Goal: Information Seeking & Learning: Learn about a topic

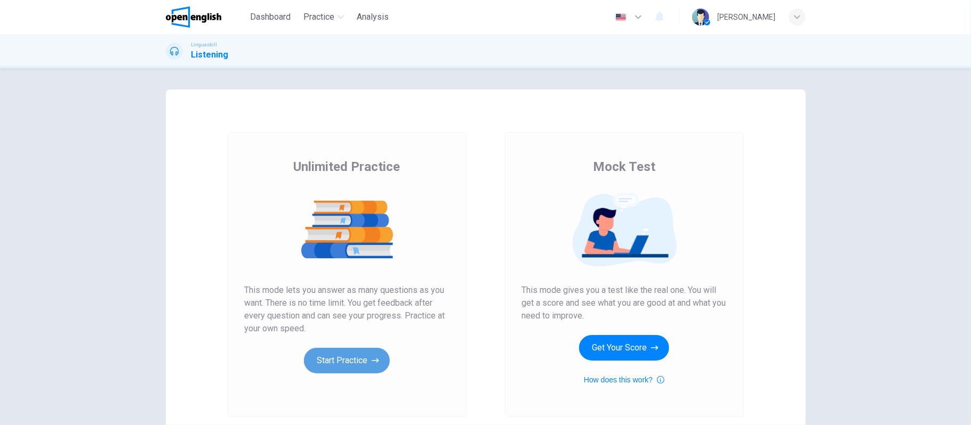
click at [341, 352] on button "Start Practice" at bounding box center [347, 361] width 86 height 26
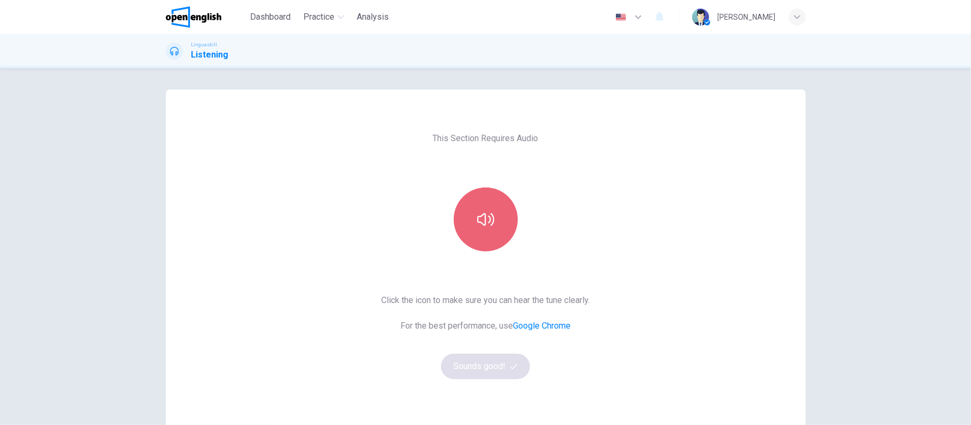
click at [497, 224] on button "button" at bounding box center [486, 220] width 64 height 64
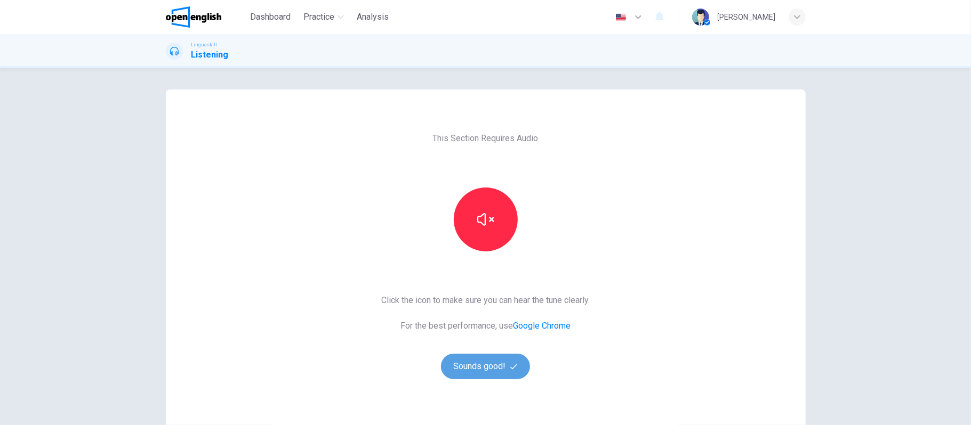
click at [482, 368] on button "Sounds good!" at bounding box center [486, 367] width 90 height 26
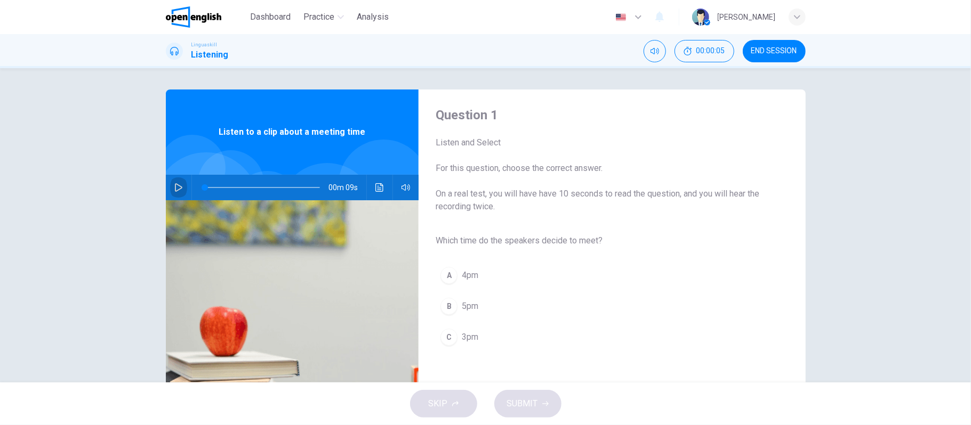
click at [175, 186] on icon "button" at bounding box center [178, 187] width 7 height 9
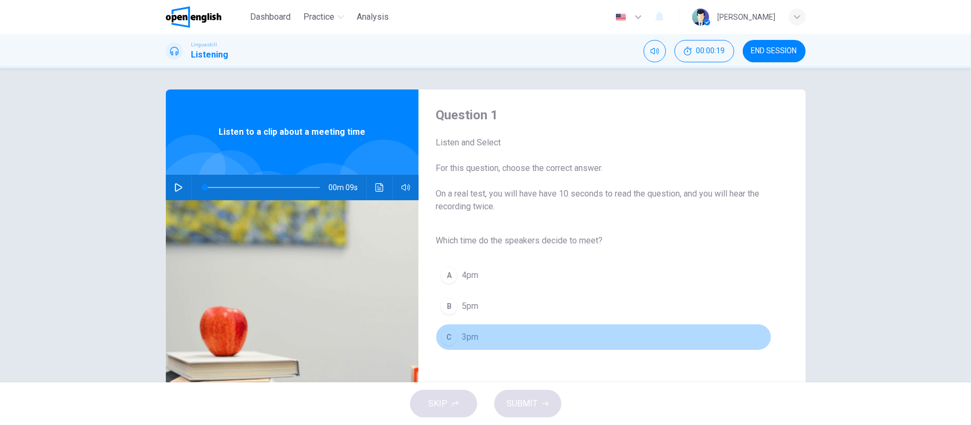
click at [444, 337] on div "C" at bounding box center [448, 337] width 17 height 17
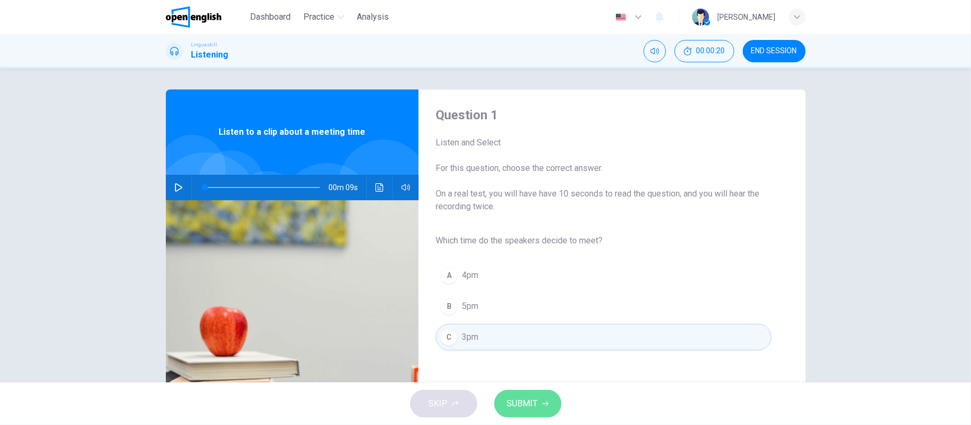
click at [526, 408] on span "SUBMIT" at bounding box center [522, 404] width 31 height 15
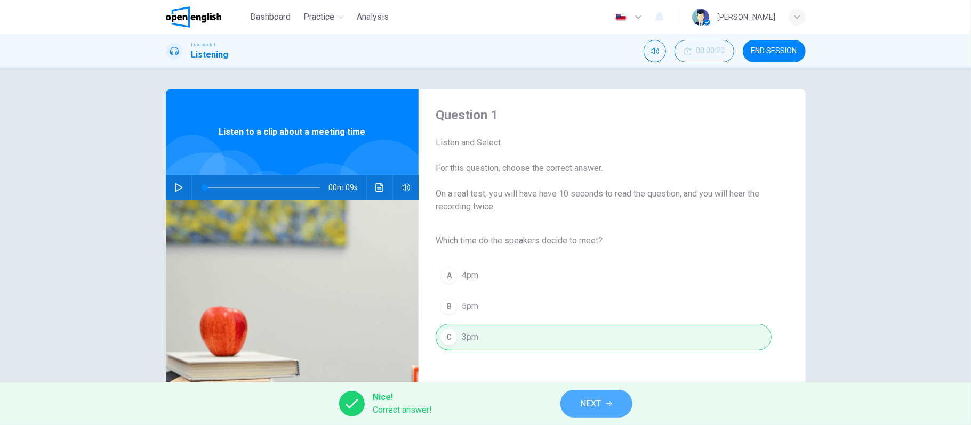
click at [574, 406] on button "NEXT" at bounding box center [596, 404] width 72 height 28
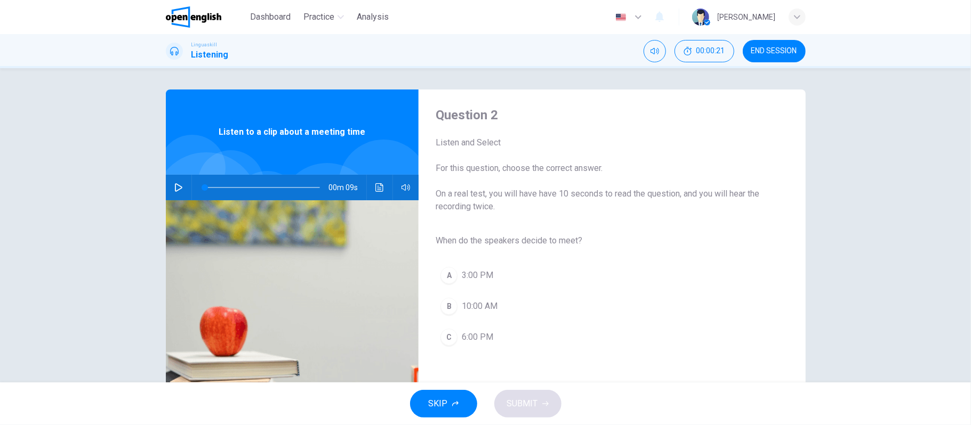
click at [171, 182] on button "button" at bounding box center [178, 188] width 17 height 26
type input "*"
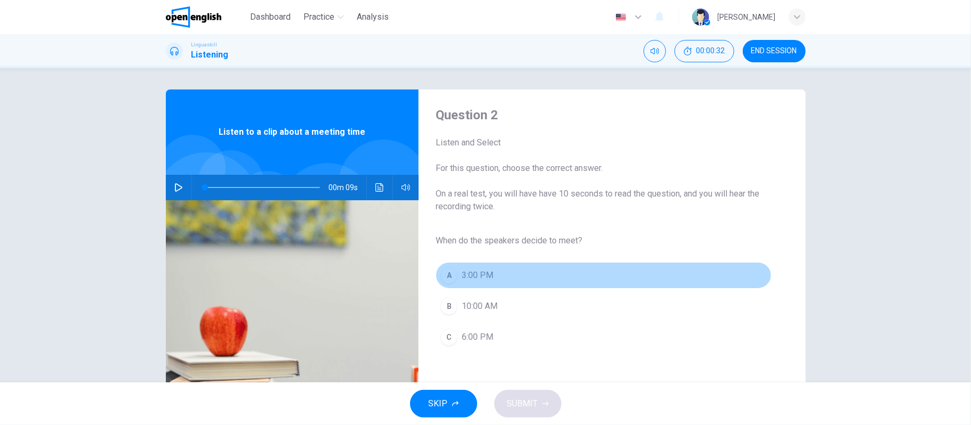
click at [455, 274] on button "A 3:00 PM" at bounding box center [602, 275] width 335 height 27
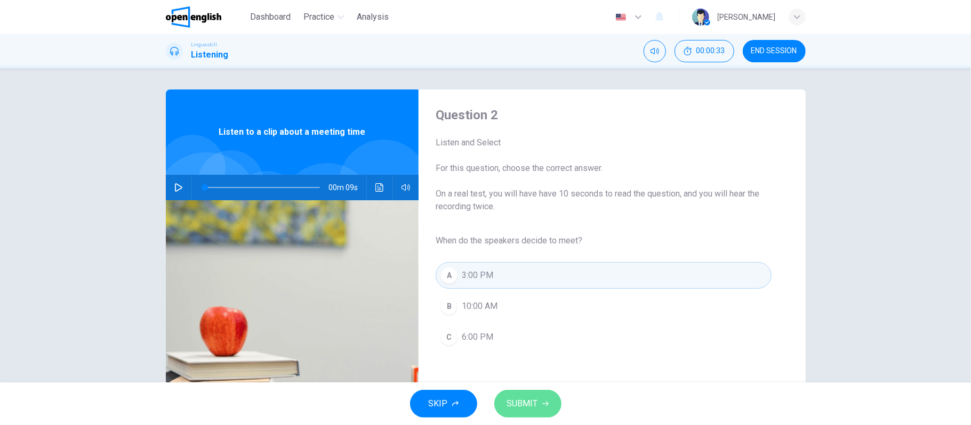
click at [542, 407] on icon "button" at bounding box center [545, 404] width 6 height 6
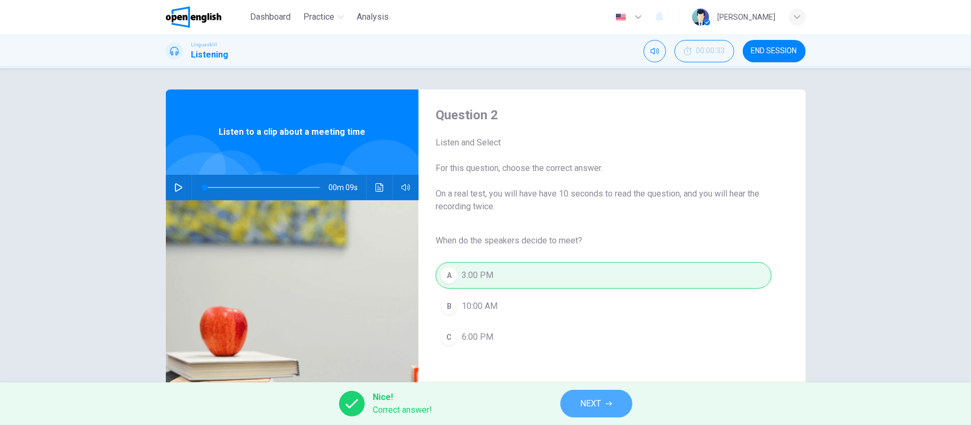
click at [579, 410] on button "NEXT" at bounding box center [596, 404] width 72 height 28
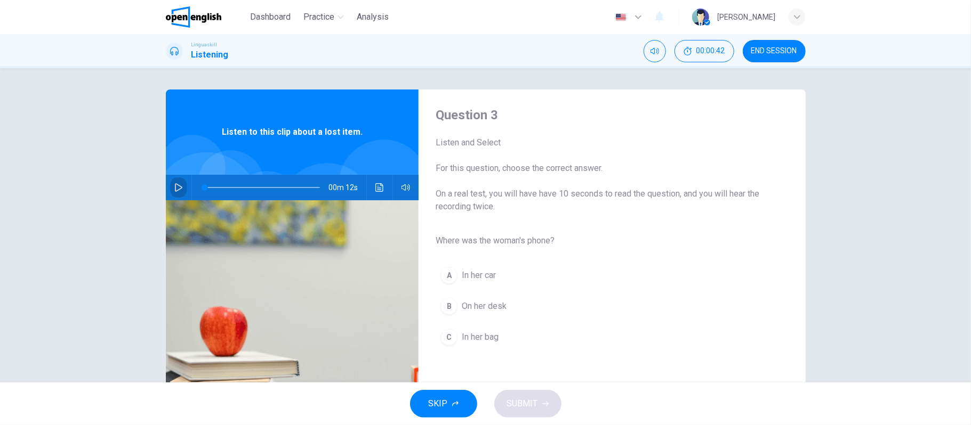
click at [177, 187] on icon "button" at bounding box center [178, 187] width 7 height 9
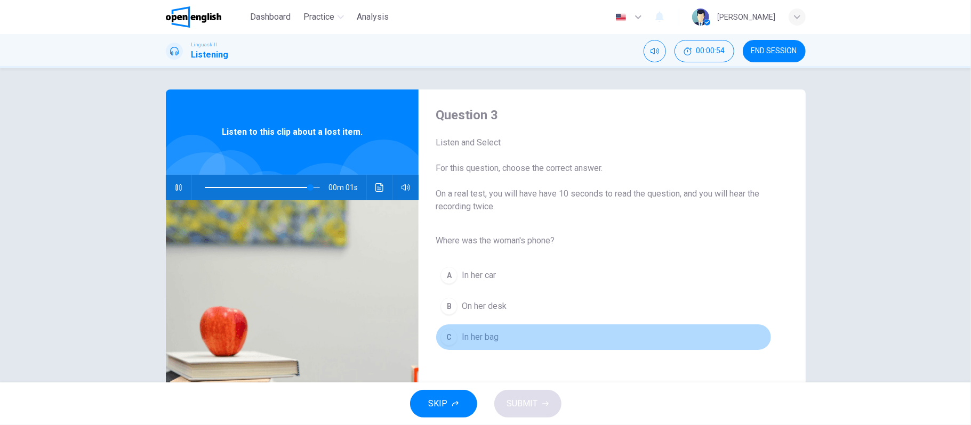
type input "*"
click at [474, 336] on span "In her bag" at bounding box center [480, 337] width 37 height 13
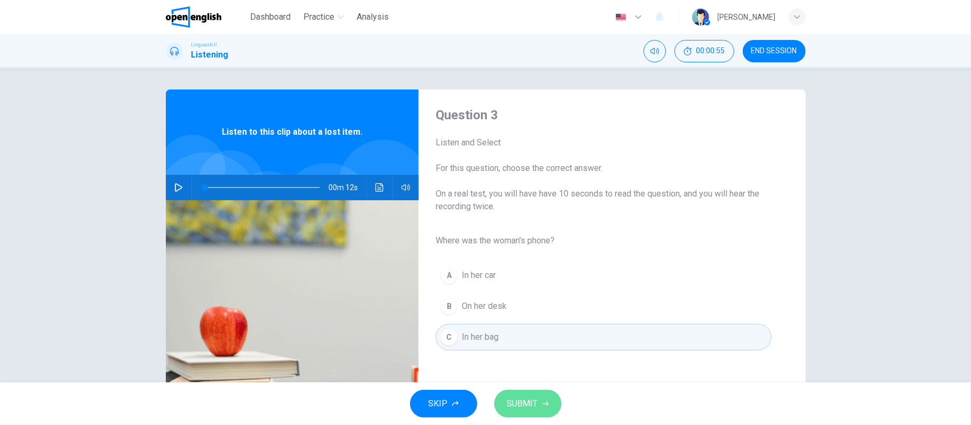
click at [514, 397] on span "SUBMIT" at bounding box center [522, 404] width 31 height 15
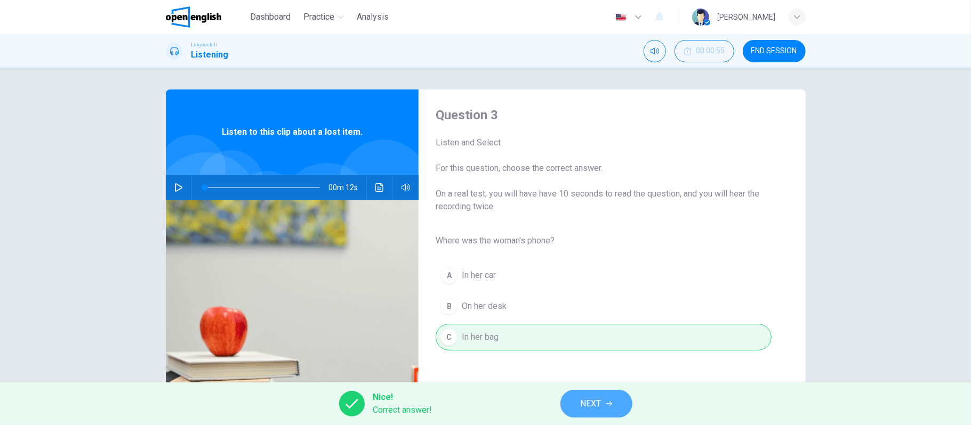
click at [580, 399] on span "NEXT" at bounding box center [590, 404] width 21 height 15
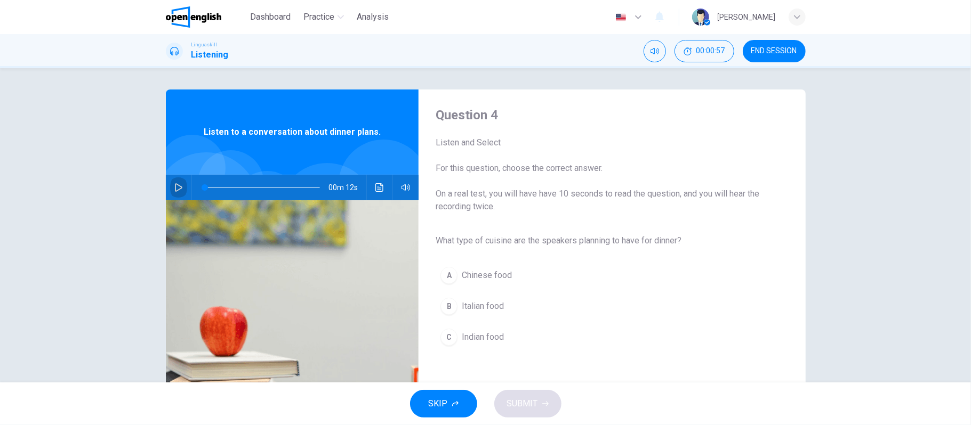
click at [174, 186] on icon "button" at bounding box center [178, 187] width 9 height 9
type input "*"
click at [374, 182] on button "Click to see the audio transcription" at bounding box center [379, 188] width 17 height 26
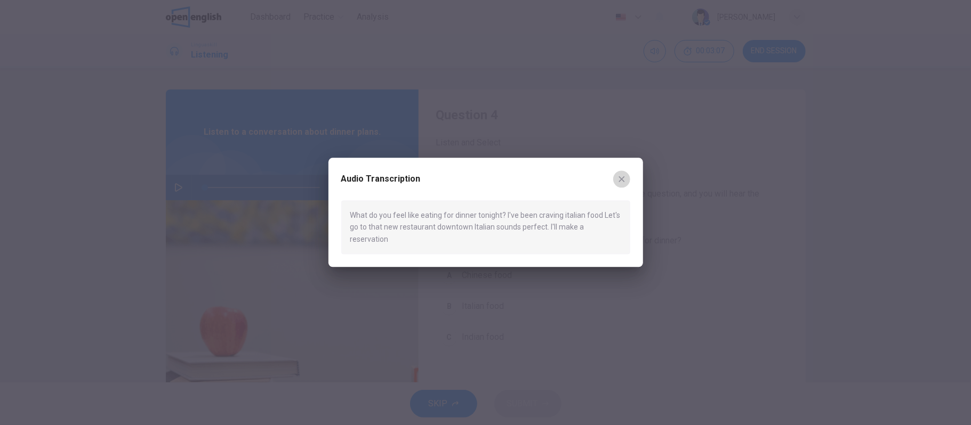
click at [623, 183] on icon "button" at bounding box center [621, 179] width 9 height 9
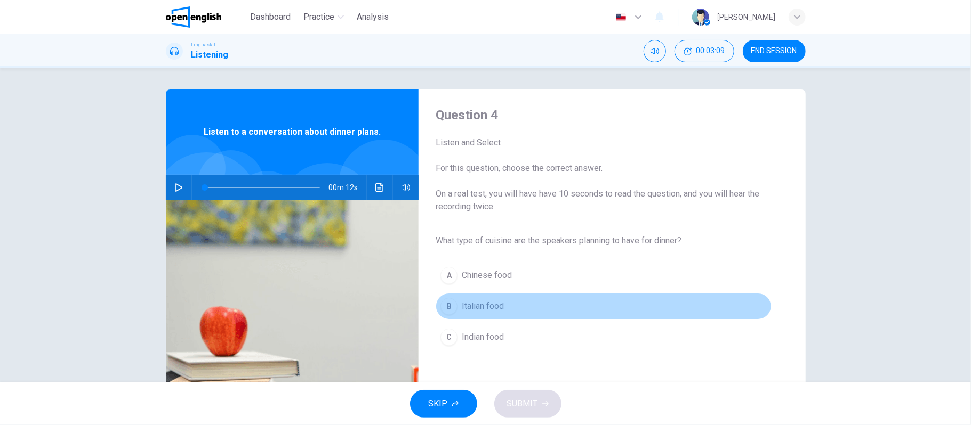
click at [450, 314] on button "B Italian food" at bounding box center [602, 306] width 335 height 27
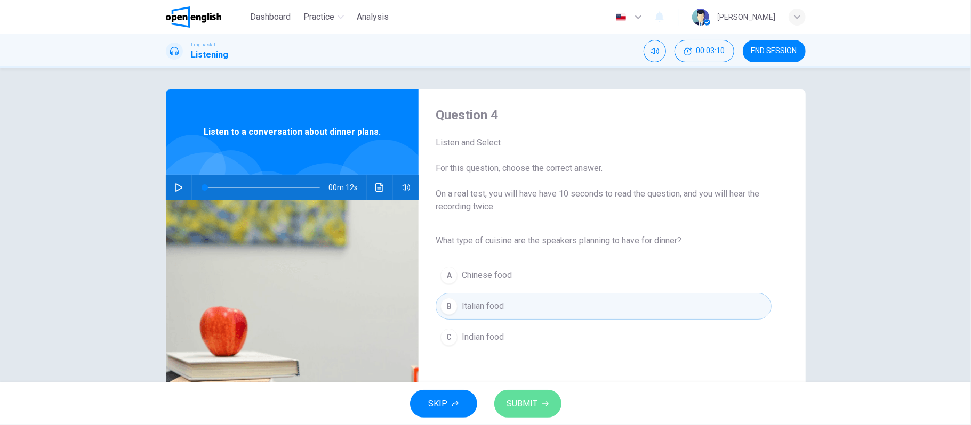
click at [520, 406] on span "SUBMIT" at bounding box center [522, 404] width 31 height 15
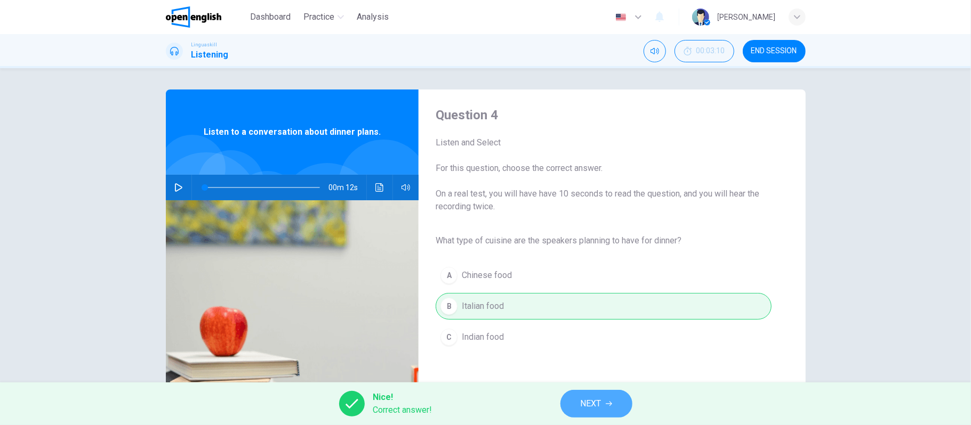
click at [591, 405] on span "NEXT" at bounding box center [590, 404] width 21 height 15
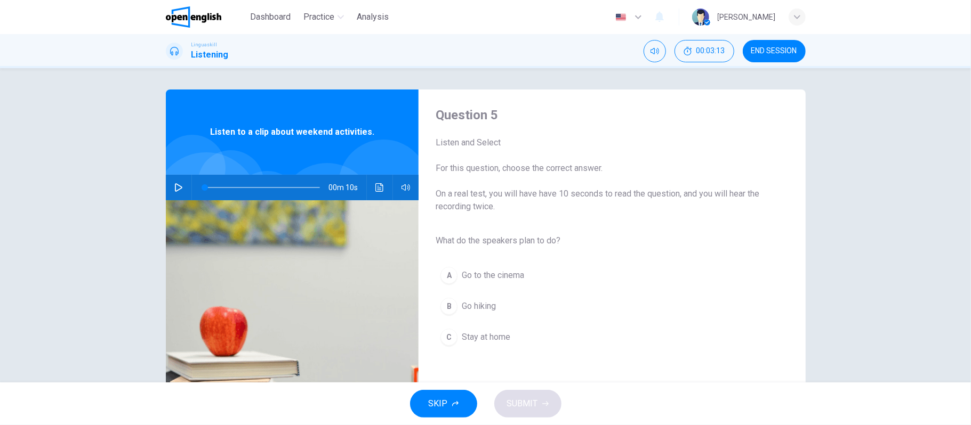
click at [175, 187] on icon "button" at bounding box center [178, 187] width 7 height 9
type input "*"
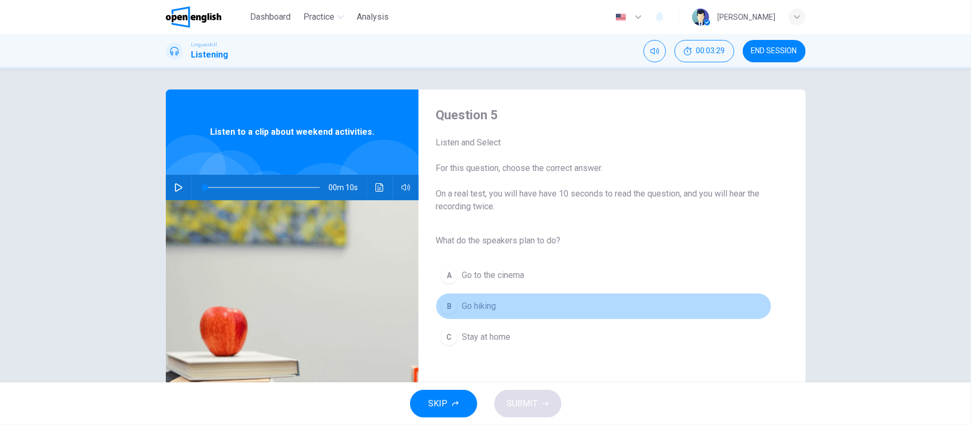
click at [482, 312] on span "Go hiking" at bounding box center [479, 306] width 34 height 13
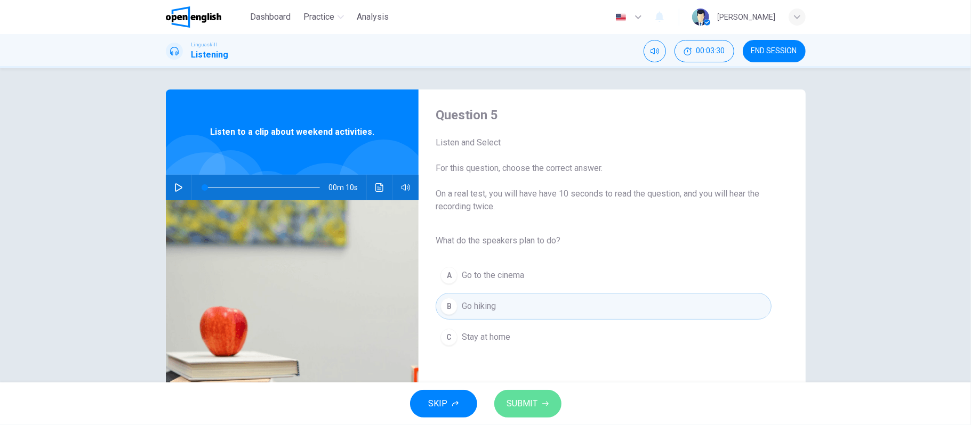
click at [521, 402] on span "SUBMIT" at bounding box center [522, 404] width 31 height 15
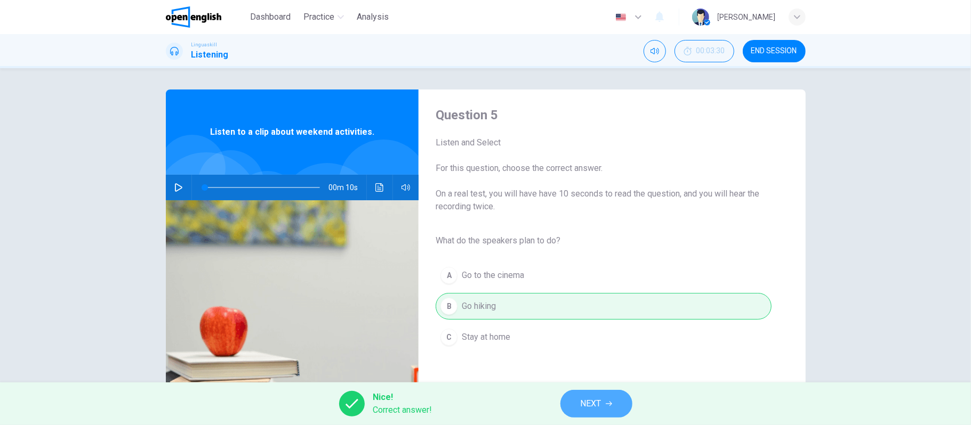
click at [580, 401] on span "NEXT" at bounding box center [590, 404] width 21 height 15
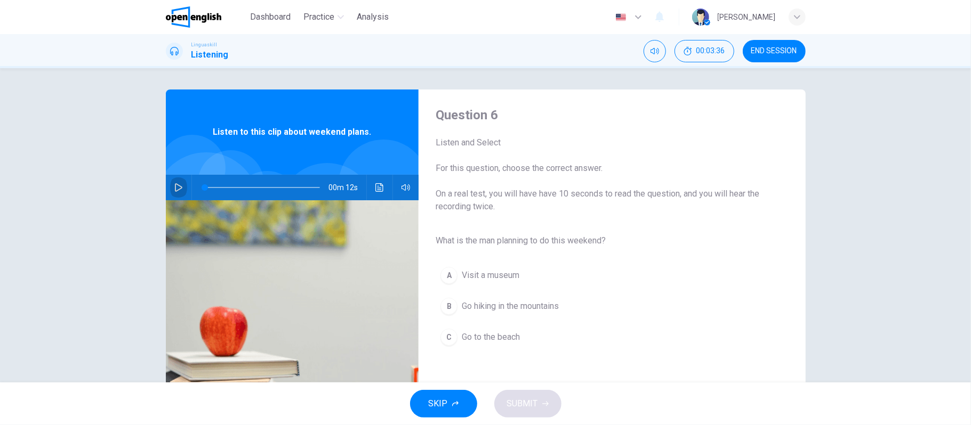
click at [175, 190] on icon "button" at bounding box center [178, 187] width 7 height 9
type input "*"
click at [443, 300] on div "B" at bounding box center [448, 306] width 17 height 17
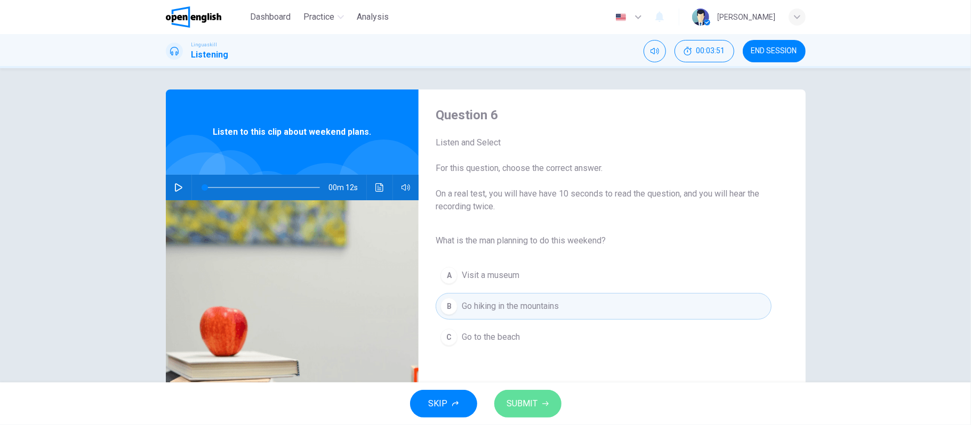
click at [519, 404] on span "SUBMIT" at bounding box center [522, 404] width 31 height 15
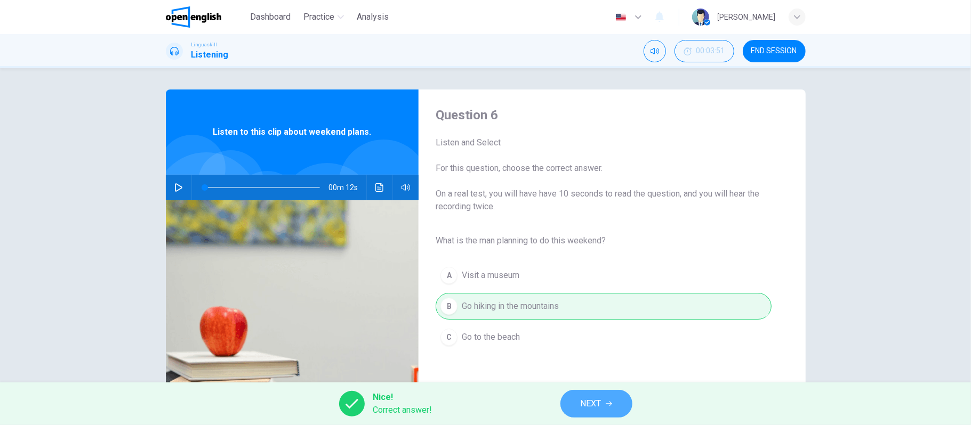
click at [587, 406] on span "NEXT" at bounding box center [590, 404] width 21 height 15
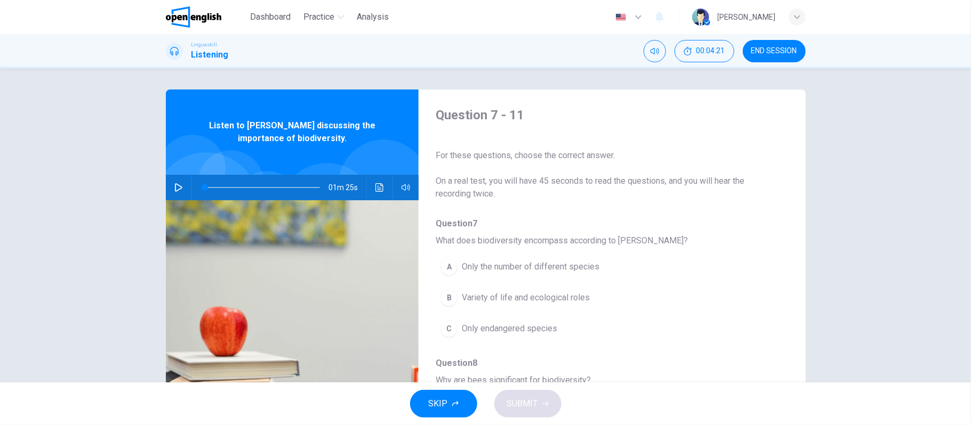
click at [106, 138] on div "Question 7 - 11 For these questions, choose the correct answer. On a real test,…" at bounding box center [485, 225] width 971 height 314
click at [174, 187] on icon "button" at bounding box center [178, 187] width 9 height 9
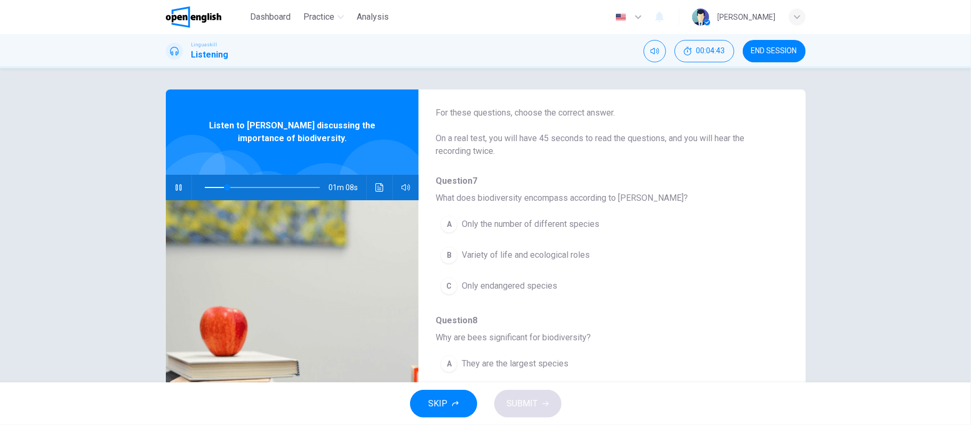
scroll to position [48, 0]
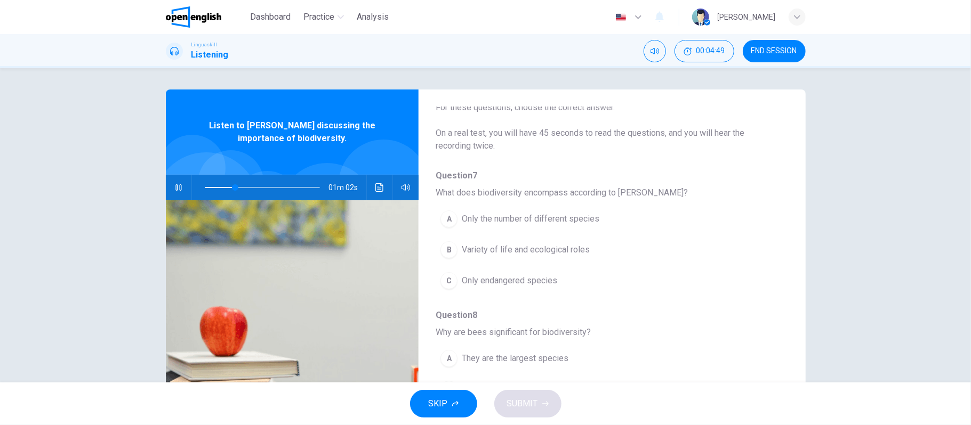
click at [440, 252] on div "B" at bounding box center [448, 249] width 17 height 17
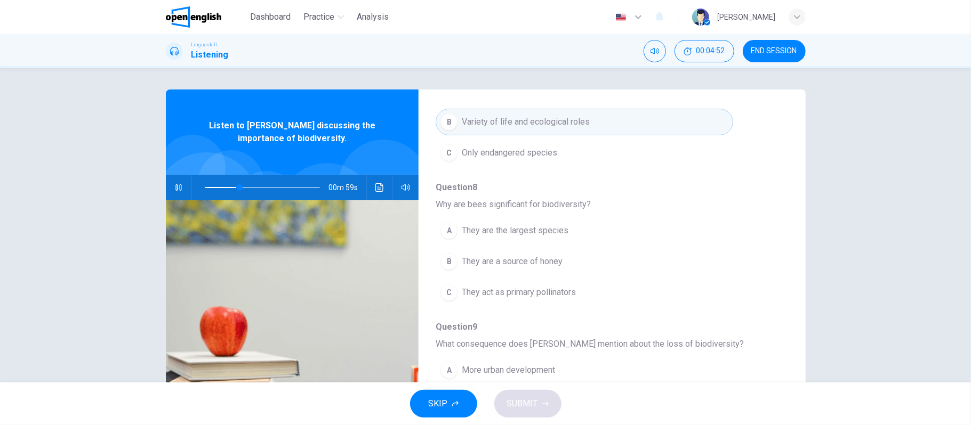
scroll to position [178, 0]
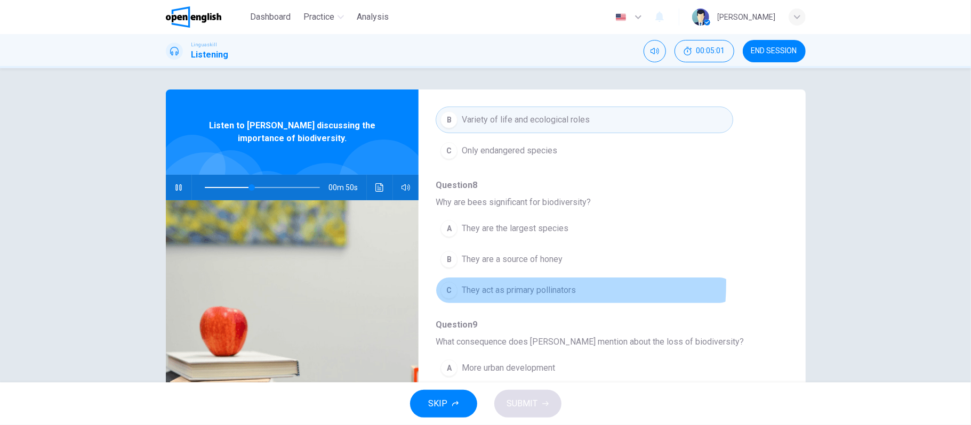
click at [443, 284] on div "C" at bounding box center [448, 290] width 17 height 17
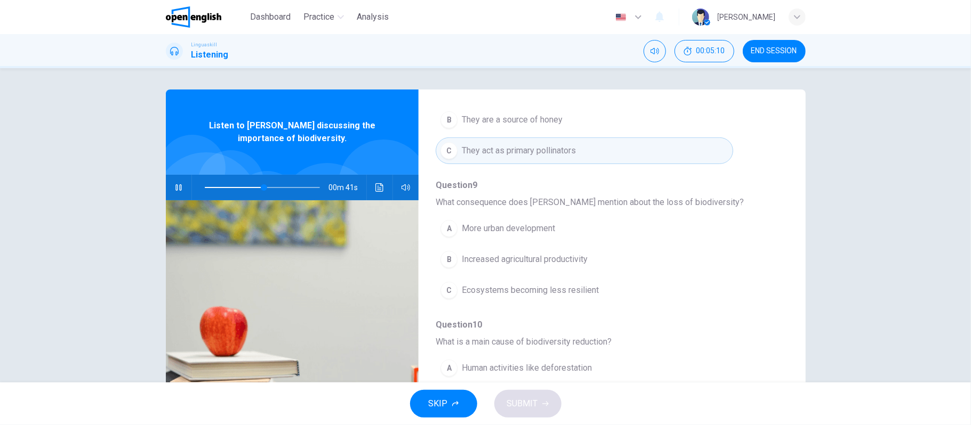
scroll to position [322, 0]
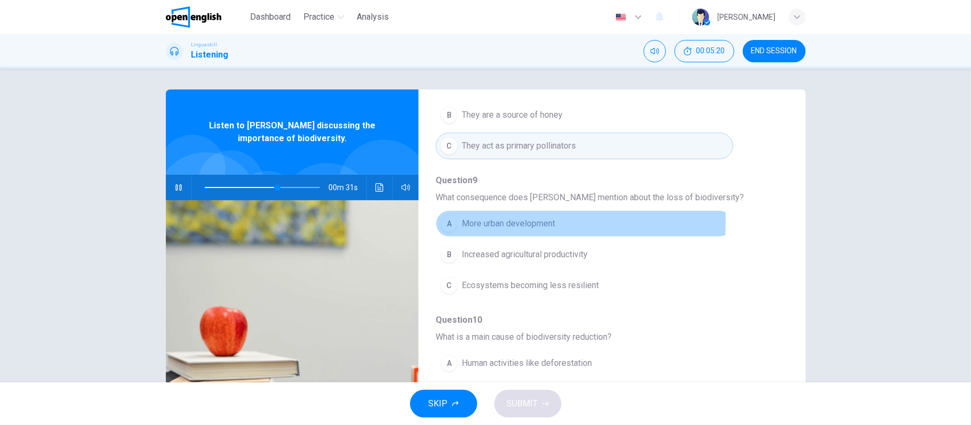
click at [442, 222] on div "A" at bounding box center [448, 223] width 17 height 17
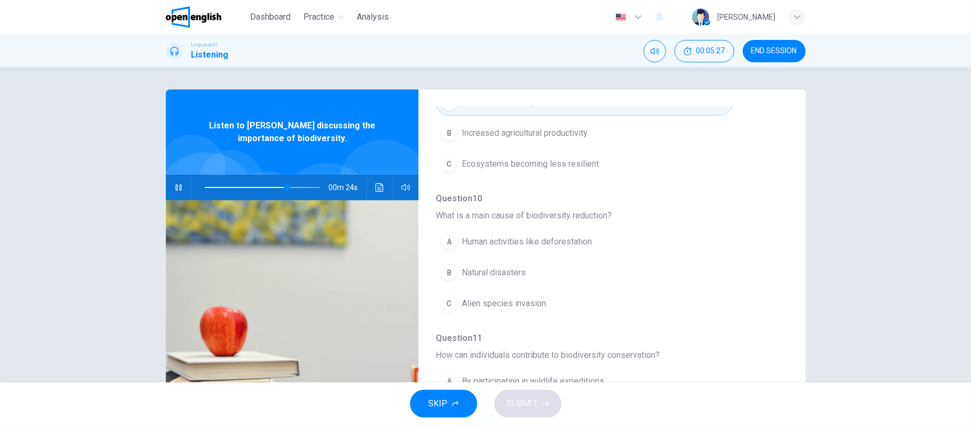
scroll to position [456, 0]
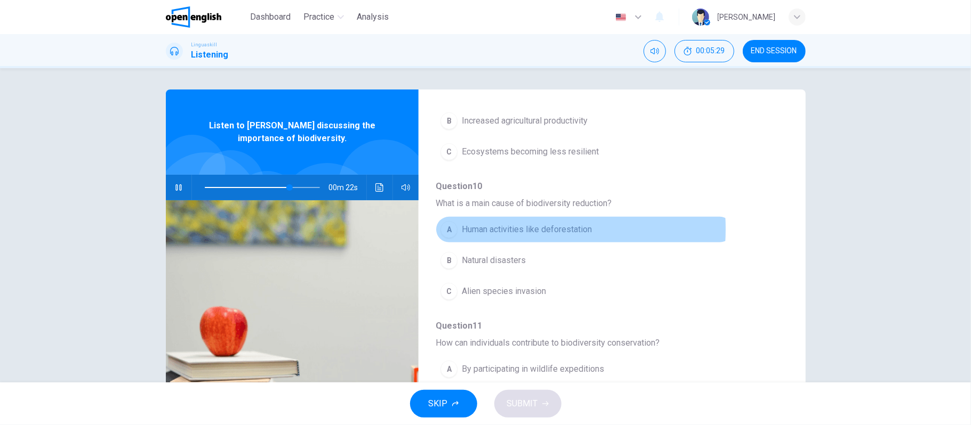
click at [499, 232] on span "Human activities like deforestation" at bounding box center [527, 229] width 130 height 13
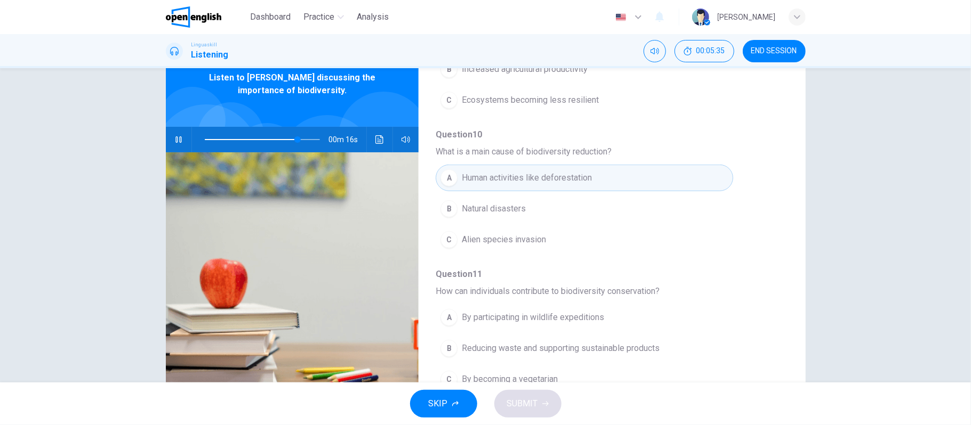
scroll to position [98, 0]
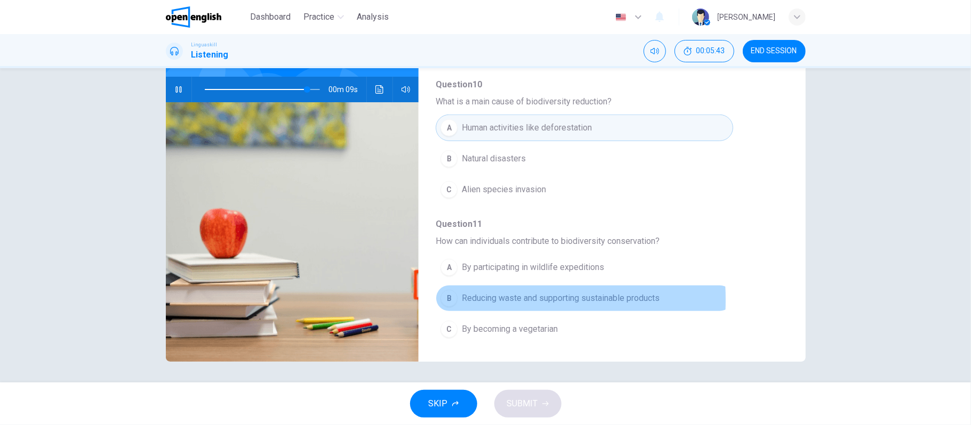
click at [457, 300] on button "B Reducing waste and supporting sustainable products" at bounding box center [583, 298] width 297 height 27
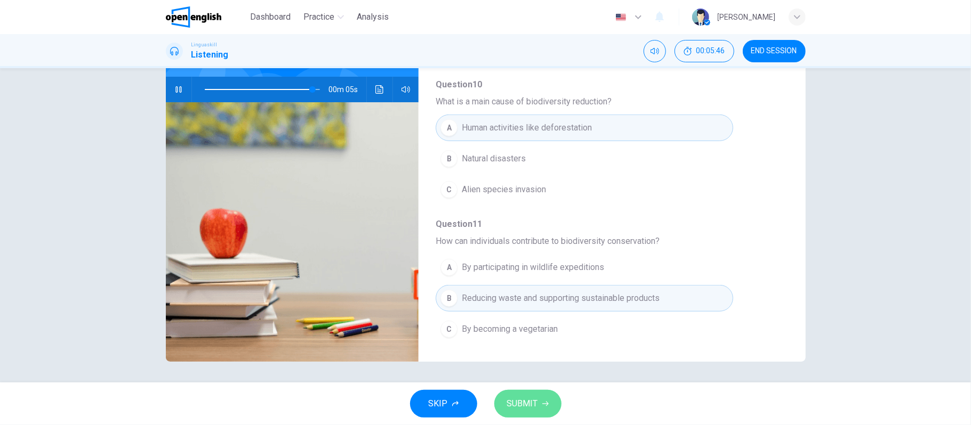
click at [553, 397] on button "SUBMIT" at bounding box center [527, 404] width 67 height 28
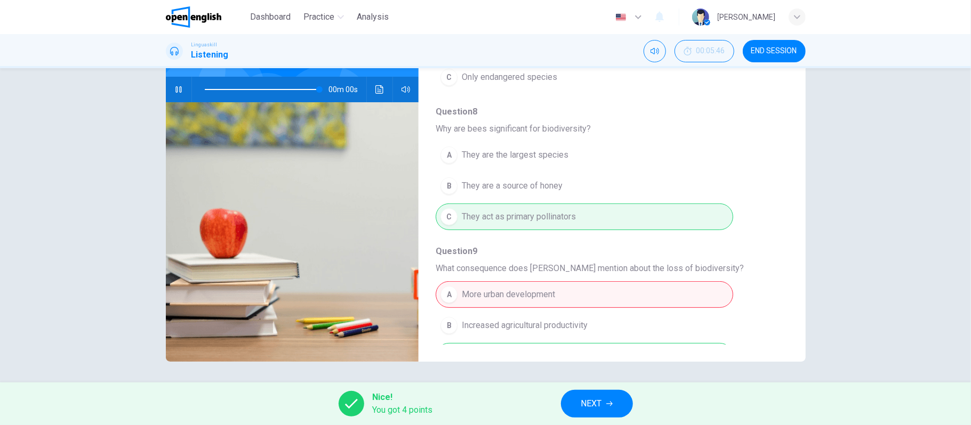
type input "*"
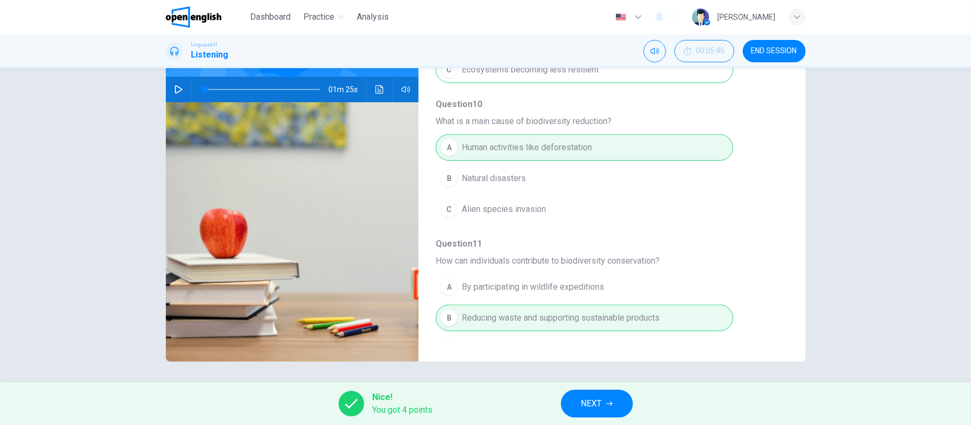
scroll to position [442, 0]
click at [585, 401] on span "NEXT" at bounding box center [591, 404] width 21 height 15
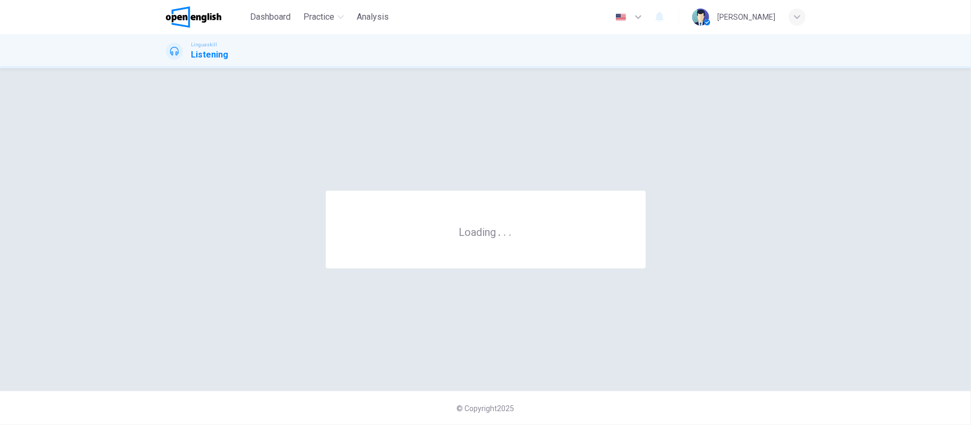
scroll to position [0, 0]
